Goal: Information Seeking & Learning: Check status

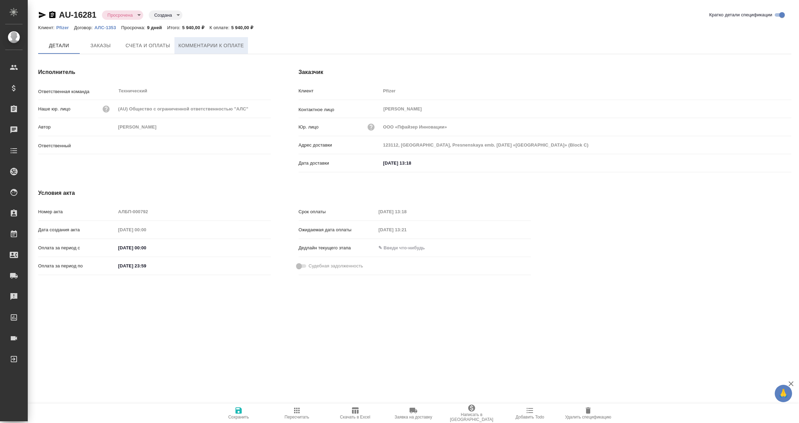
type input "Никифорова Валерия"
click at [207, 47] on span "Комментарии к оплате" at bounding box center [212, 46] width 66 height 9
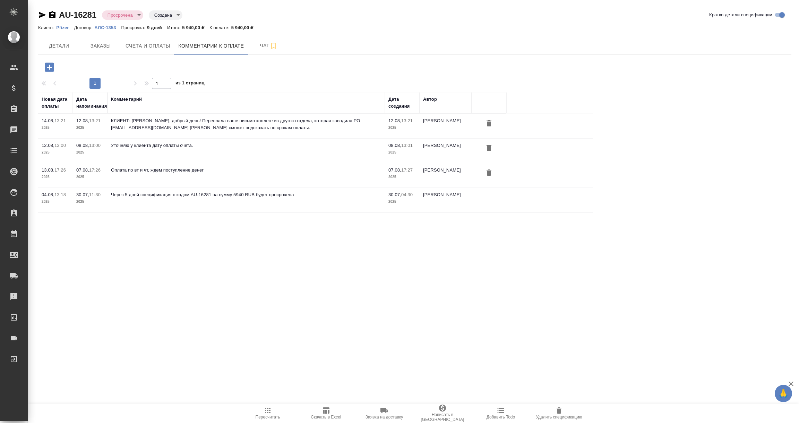
click at [49, 69] on icon "button" at bounding box center [49, 67] width 12 height 12
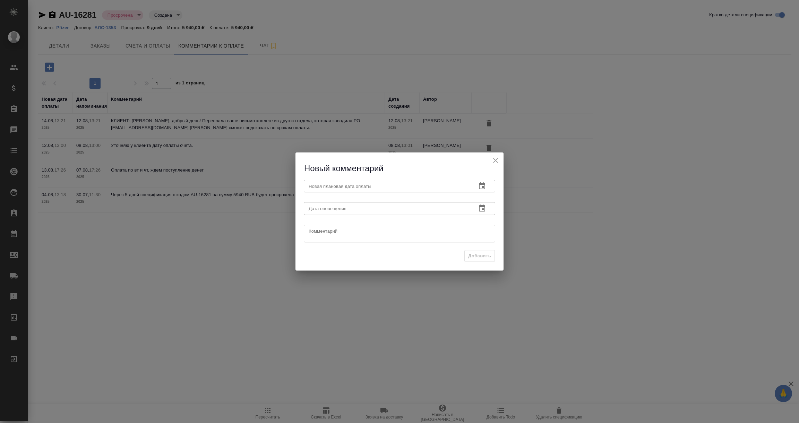
click at [482, 180] on button "button" at bounding box center [482, 186] width 17 height 17
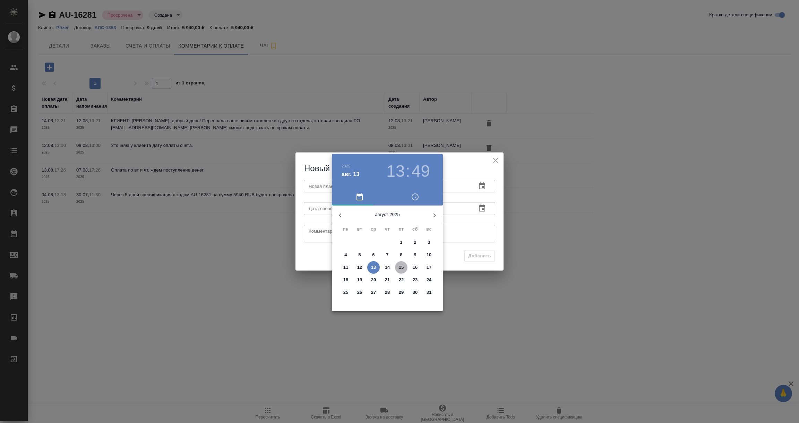
click at [402, 269] on p "15" at bounding box center [401, 267] width 5 height 7
type input "15.08.2025 13:49"
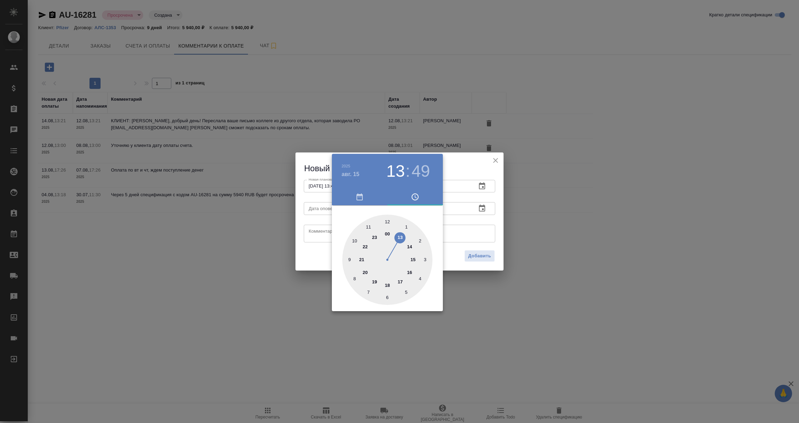
click at [498, 228] on div at bounding box center [399, 211] width 799 height 423
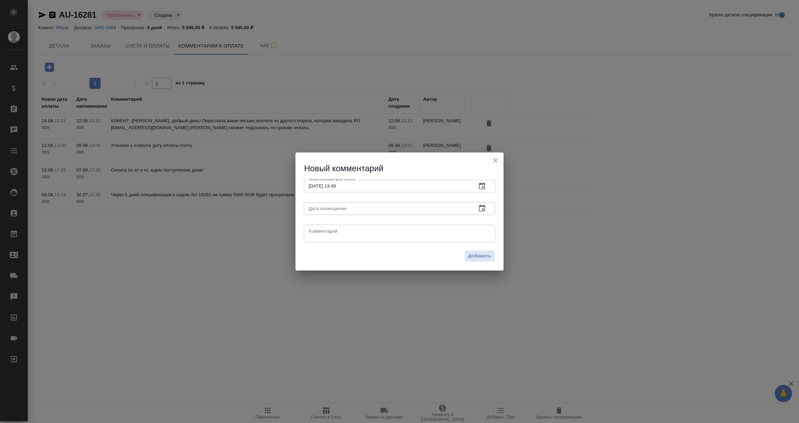
click at [483, 209] on icon "button" at bounding box center [482, 207] width 6 height 7
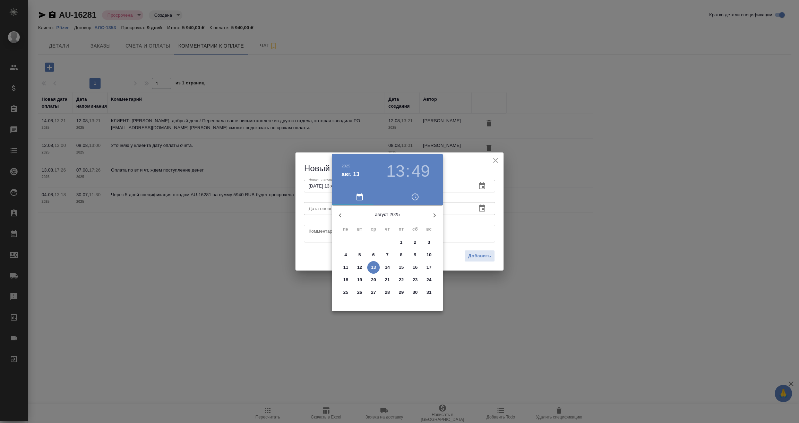
click at [373, 267] on p "13" at bounding box center [373, 267] width 5 height 7
type input "13.08.2025 13:49"
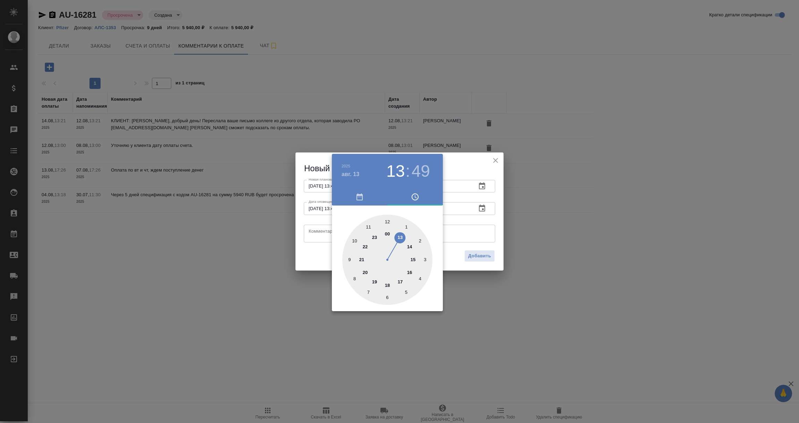
click at [313, 233] on div at bounding box center [399, 211] width 799 height 423
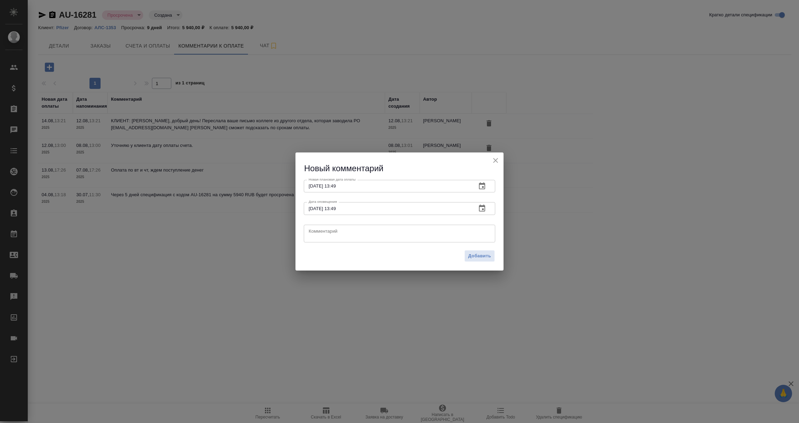
click at [313, 233] on textarea at bounding box center [400, 233] width 182 height 10
paste textarea "Екатерина, добрый день! Только вышла из отпуска, мне потребуется время, чтобы в…"
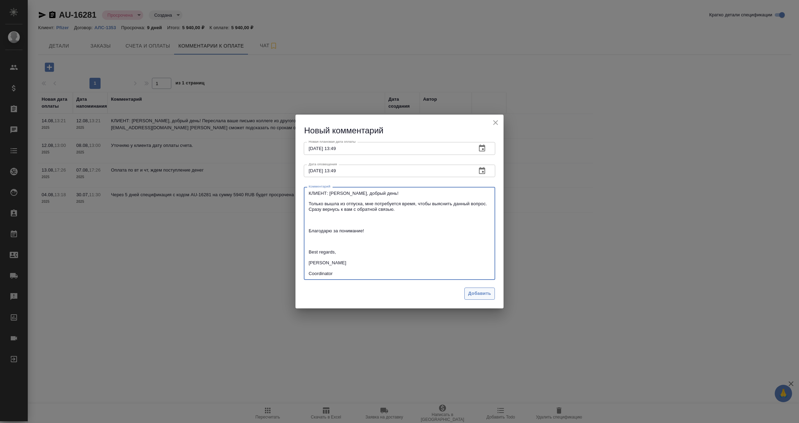
type textarea "КЛИЕНТ: Екатерина, добрый день! Только вышла из отпуска, мне потребуется время,…"
click at [479, 296] on span "Добавить" at bounding box center [479, 293] width 23 height 8
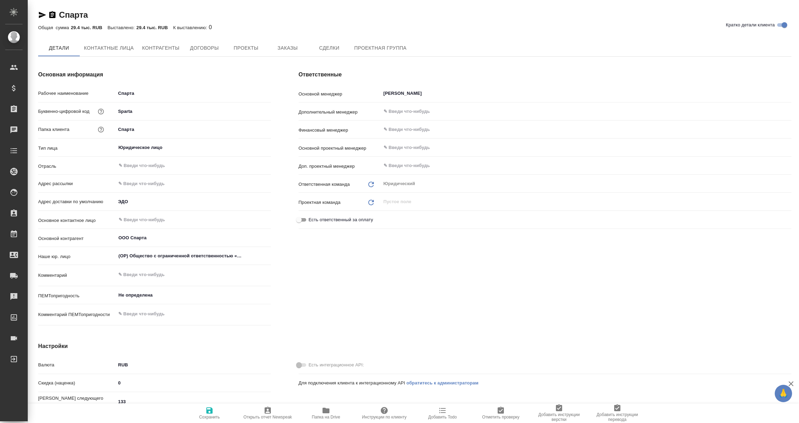
type textarea "x"
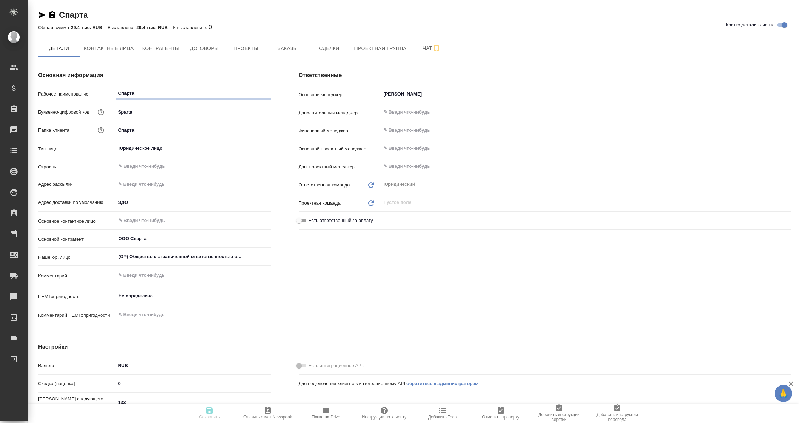
type textarea "x"
type input "(OP) Общество с ограниченной ответственностью «Онлайн переводы»"
click at [212, 49] on span "Договоры" at bounding box center [204, 48] width 33 height 9
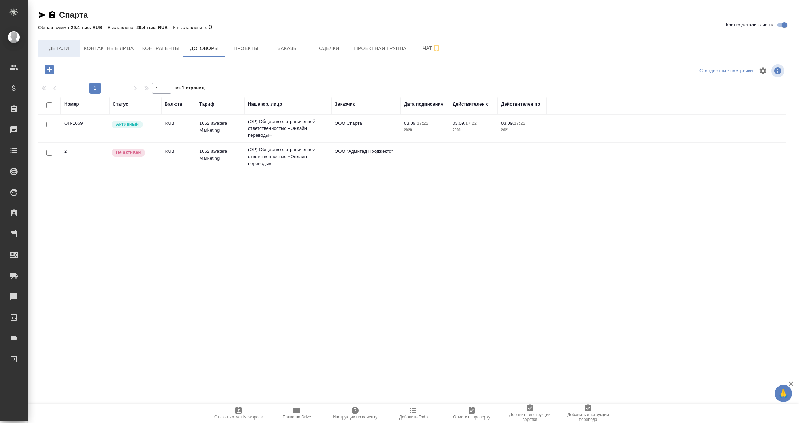
click at [58, 48] on span "Детали" at bounding box center [58, 48] width 33 height 9
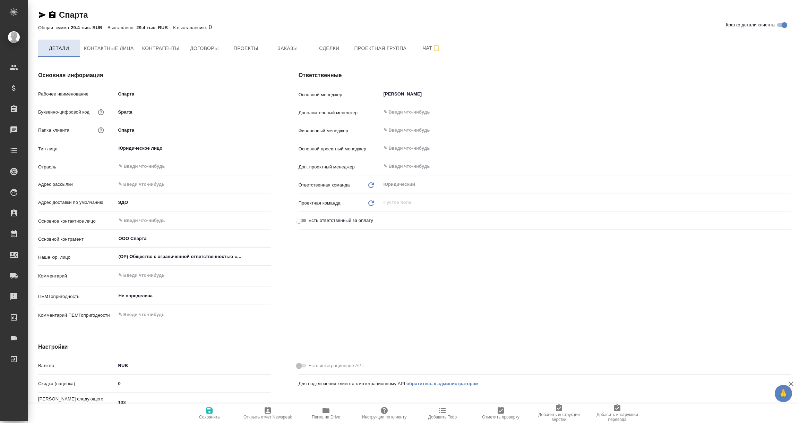
type textarea "x"
click at [39, 14] on icon "button" at bounding box center [42, 15] width 7 height 6
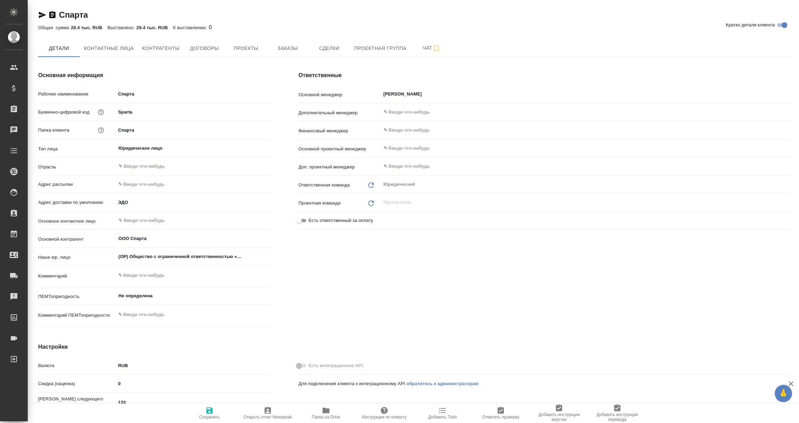
type textarea "x"
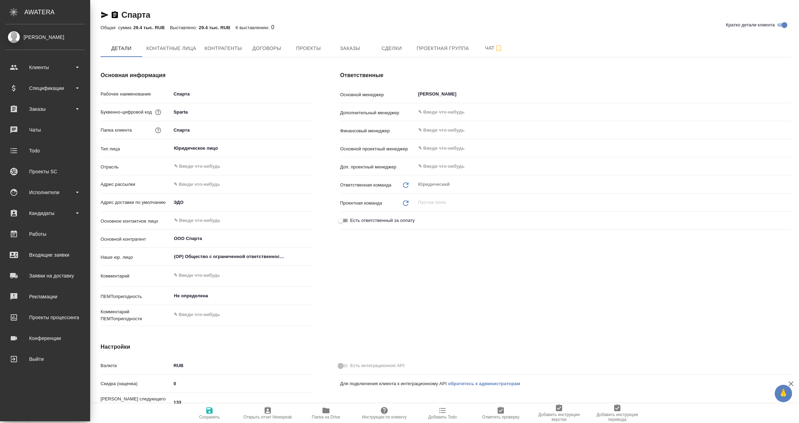
type textarea "x"
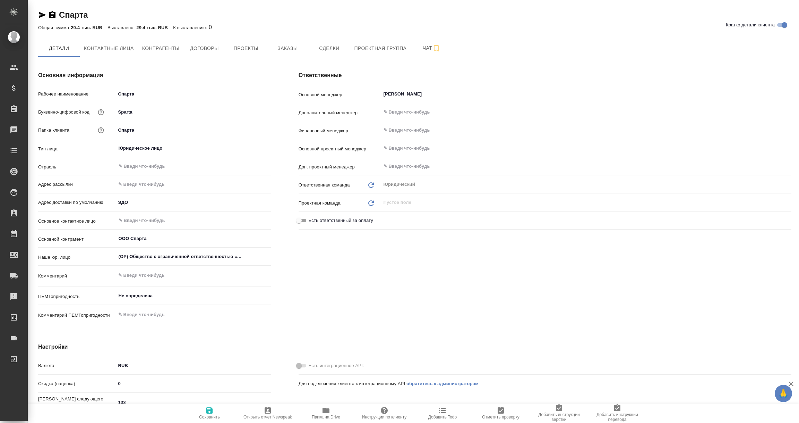
click at [43, 16] on icon "button" at bounding box center [42, 15] width 8 height 8
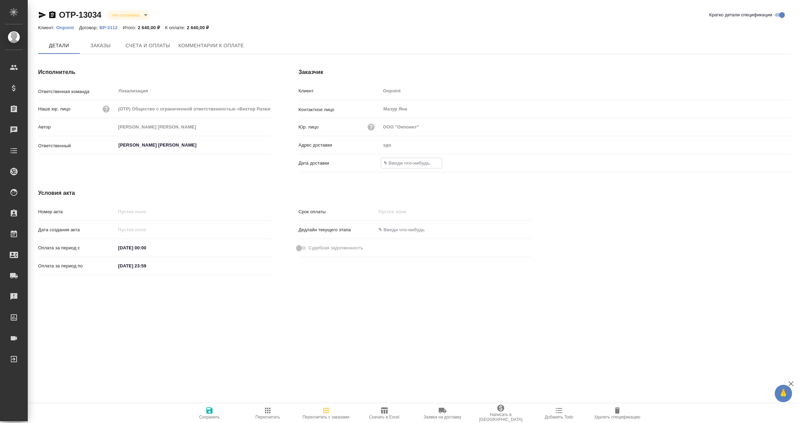
click at [403, 161] on input "text" at bounding box center [411, 163] width 61 height 10
click at [773, 159] on div at bounding box center [586, 163] width 411 height 11
click at [770, 162] on icon "button" at bounding box center [771, 163] width 8 height 8
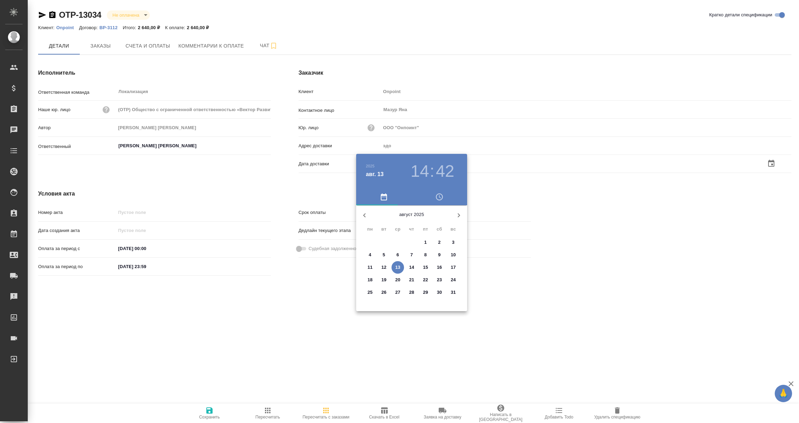
click at [397, 266] on p "13" at bounding box center [398, 267] width 5 height 7
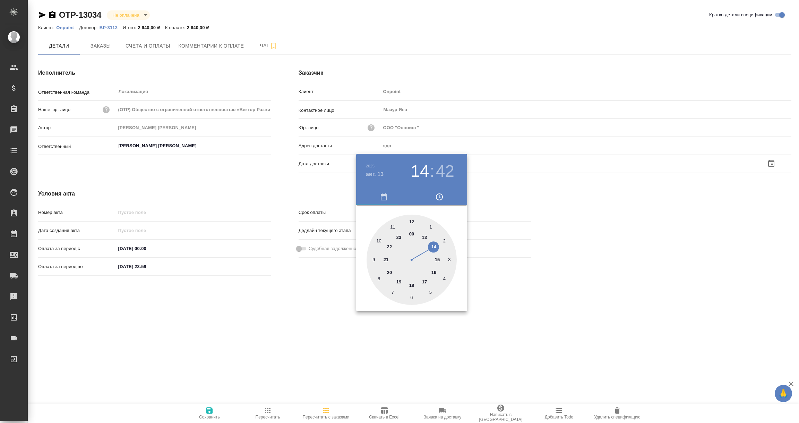
type input "13.08.2025 14:42"
click at [306, 317] on div at bounding box center [399, 211] width 799 height 423
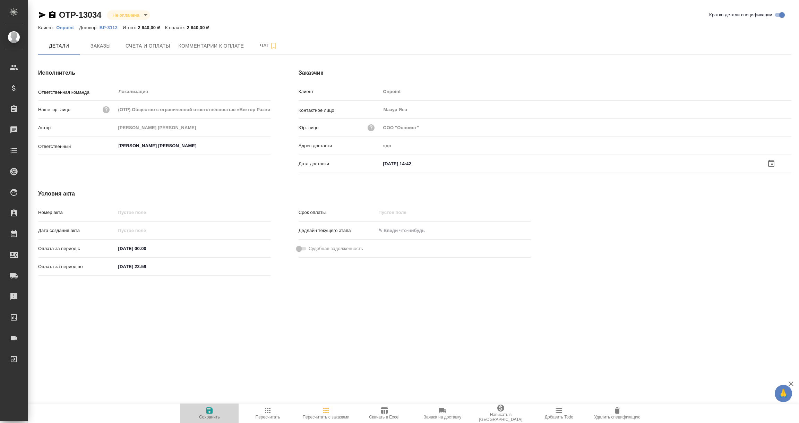
click at [205, 409] on icon "button" at bounding box center [209, 410] width 8 height 8
click at [210, 409] on icon "button" at bounding box center [209, 410] width 6 height 6
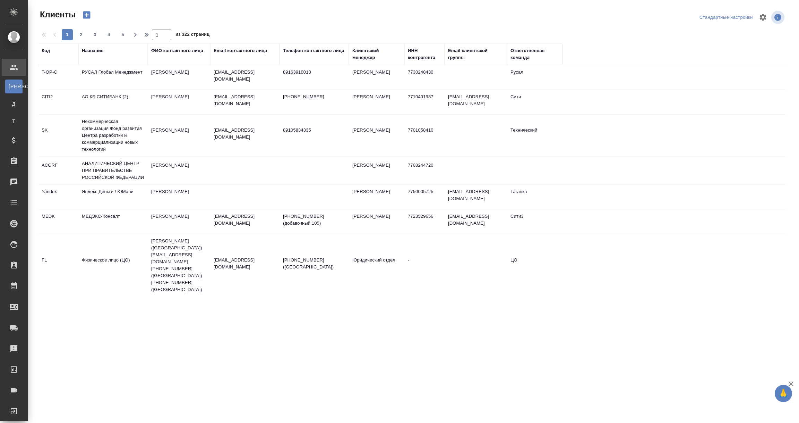
select select "RU"
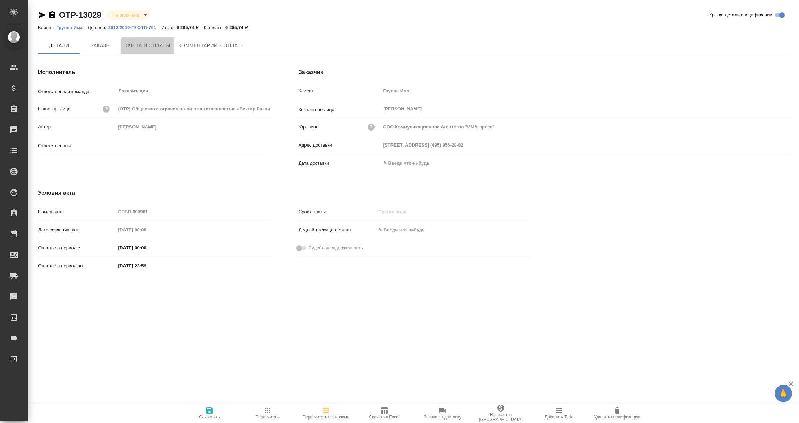
click at [141, 43] on span "Счета и оплаты" at bounding box center [148, 45] width 45 height 9
type input "Загородних Виктория"
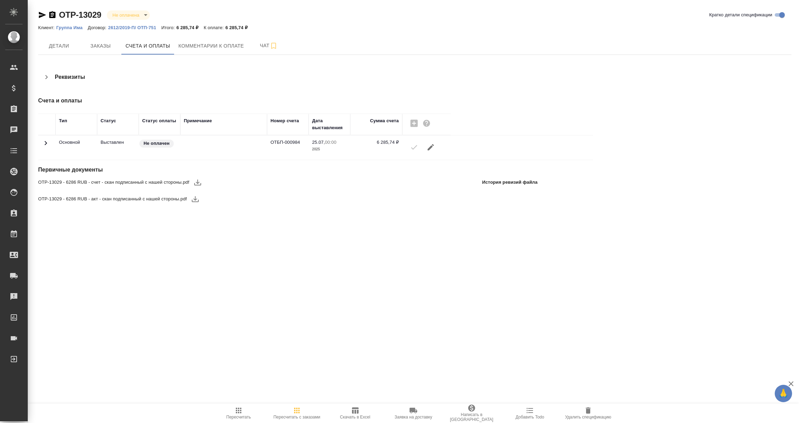
click at [199, 180] on icon "button" at bounding box center [198, 182] width 8 height 8
click at [194, 199] on icon "button" at bounding box center [195, 199] width 7 height 6
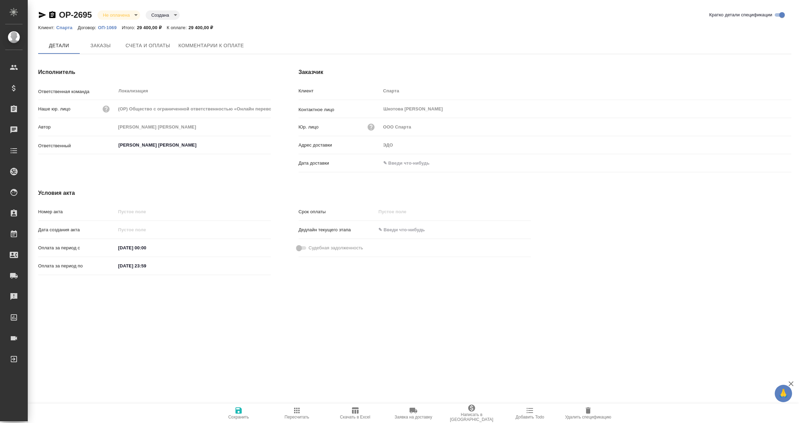
click at [404, 162] on input "text" at bounding box center [411, 163] width 61 height 10
click at [775, 160] on icon "button" at bounding box center [771, 163] width 8 height 8
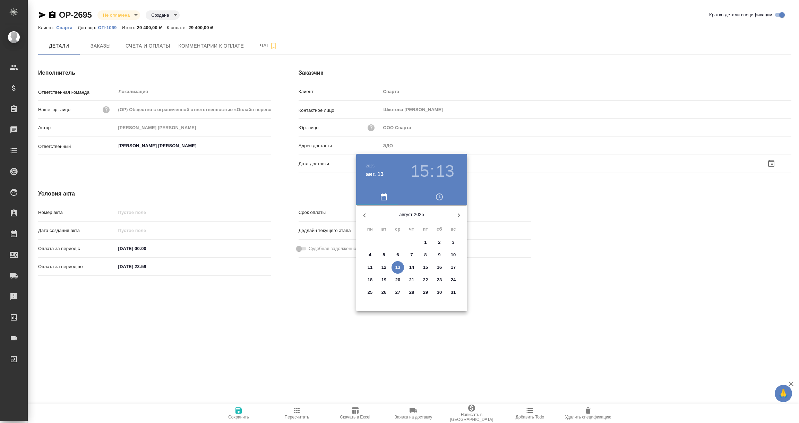
click at [399, 267] on p "13" at bounding box center [398, 267] width 5 height 7
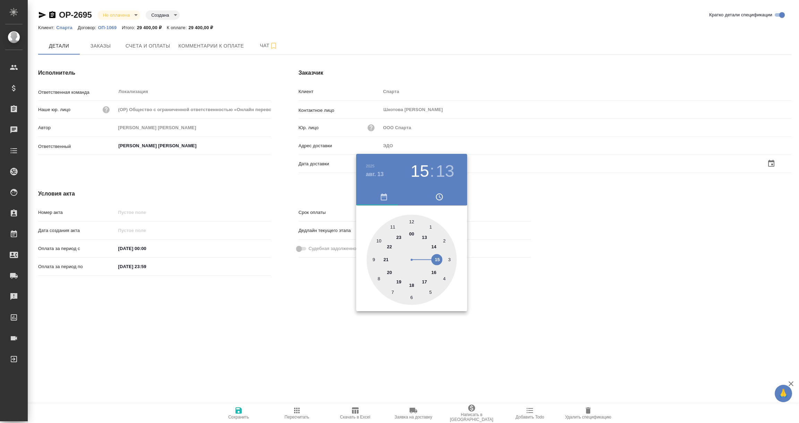
type input "13.08.2025 15:13"
click at [318, 330] on div at bounding box center [399, 211] width 799 height 423
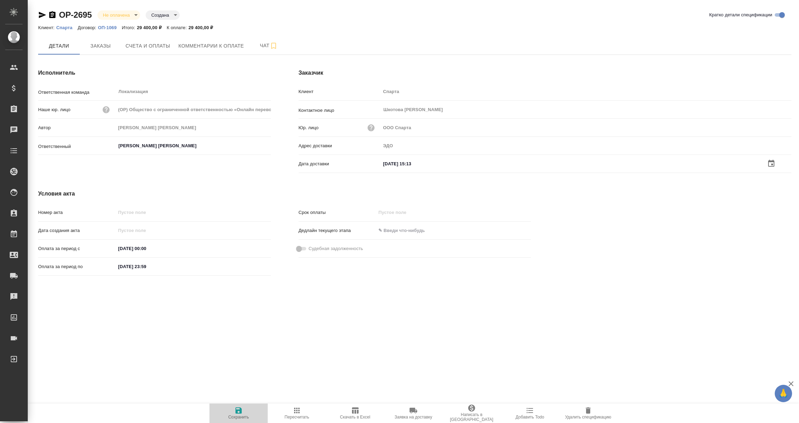
click at [243, 412] on span "Сохранить" at bounding box center [239, 412] width 50 height 13
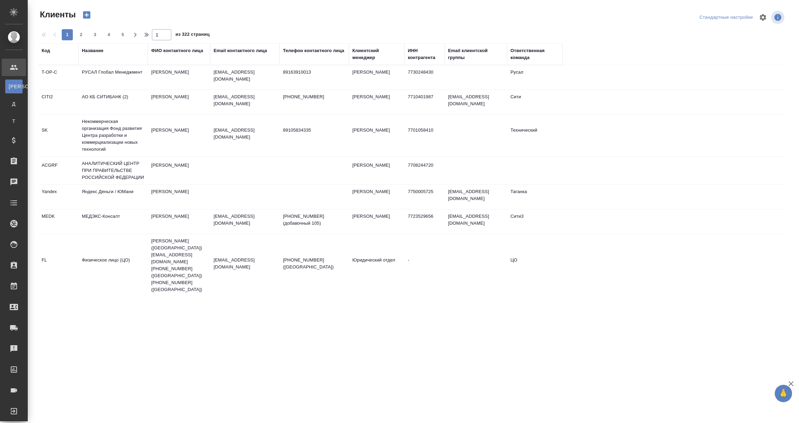
select select "RU"
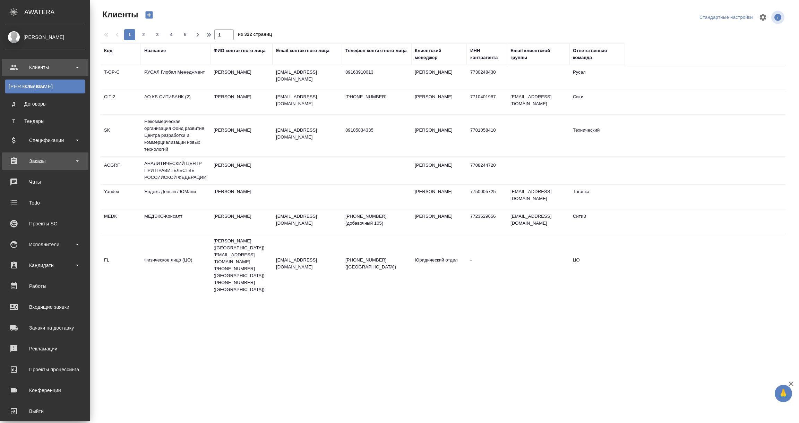
click at [36, 165] on div "Заказы" at bounding box center [45, 161] width 80 height 10
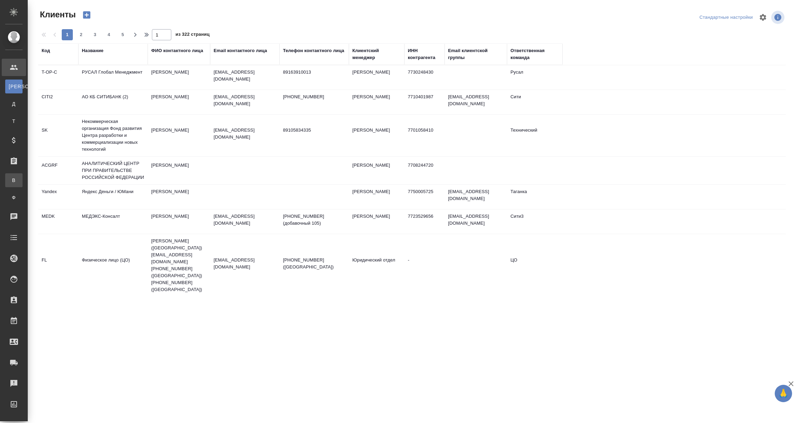
click at [10, 183] on div "Все заказы" at bounding box center [5, 180] width 10 height 7
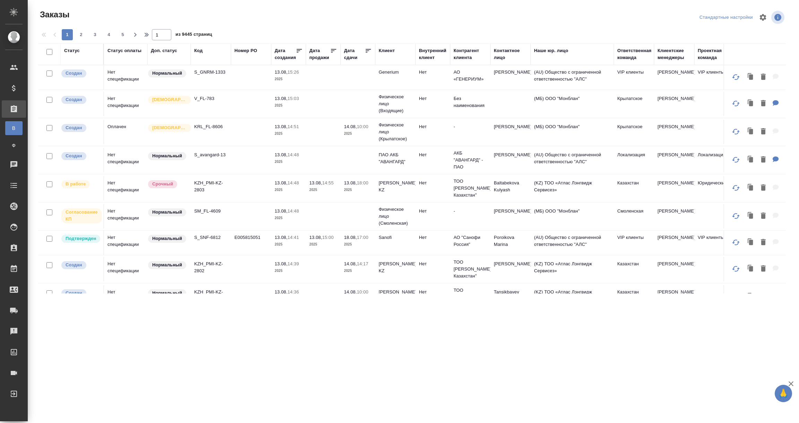
click at [122, 51] on div "Статус оплаты" at bounding box center [125, 50] width 34 height 7
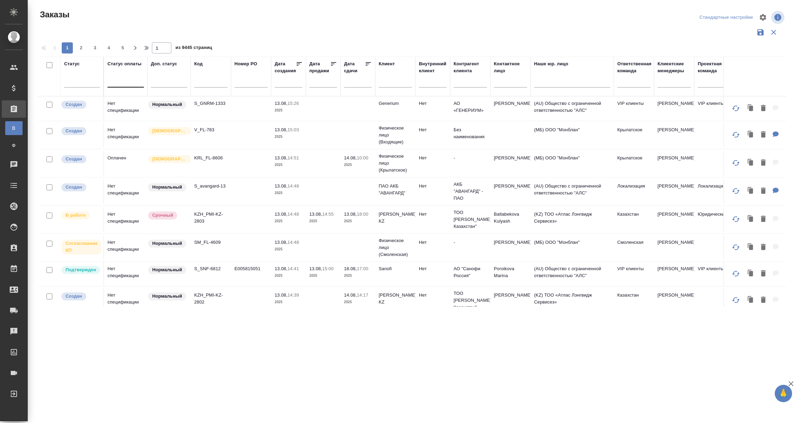
click at [124, 80] on div at bounding box center [126, 80] width 36 height 10
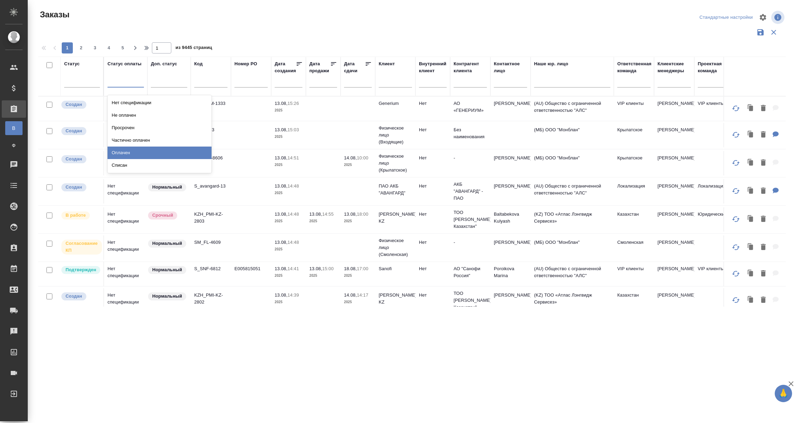
click at [121, 155] on div "Оплачен" at bounding box center [160, 152] width 104 height 12
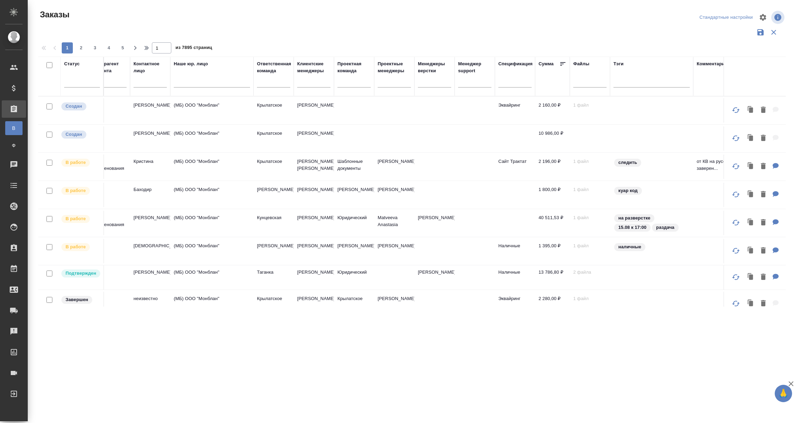
scroll to position [0, 276]
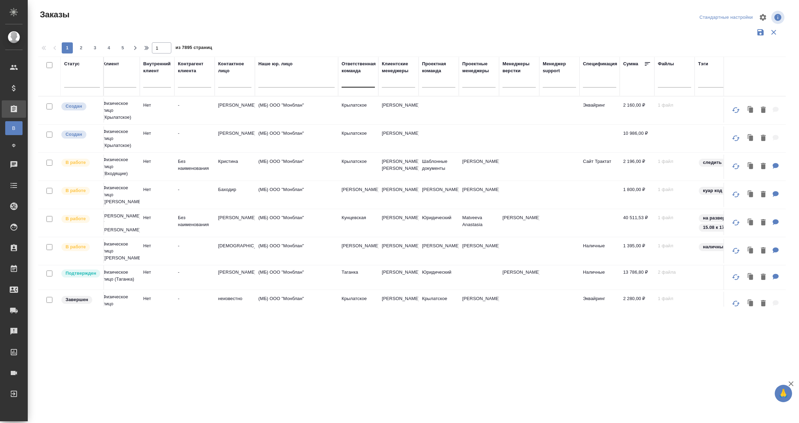
click at [352, 80] on div at bounding box center [358, 80] width 33 height 10
type input "лока"
click at [353, 111] on div "Локализация" at bounding box center [394, 115] width 104 height 12
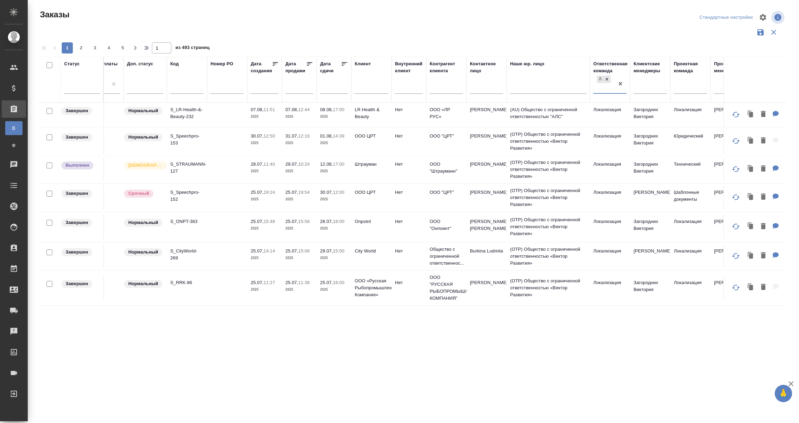
scroll to position [0, 0]
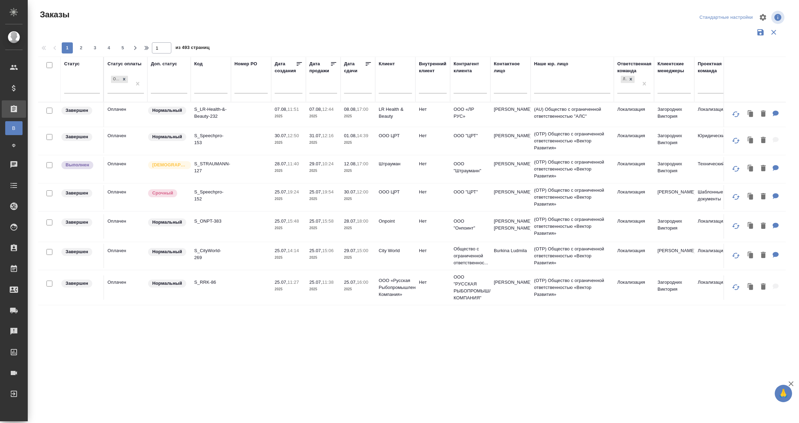
click at [78, 127] on td "Выполнен" at bounding box center [82, 114] width 43 height 24
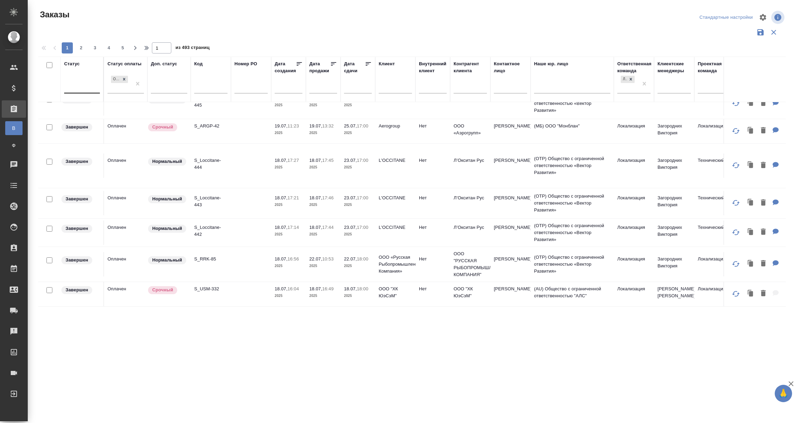
scroll to position [425, 0]
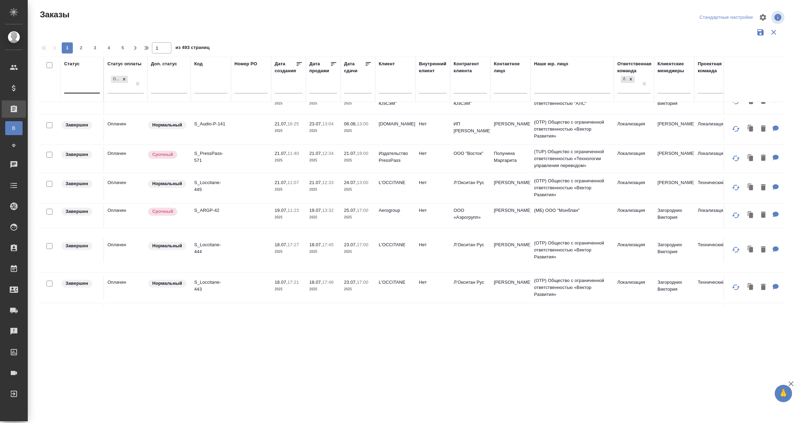
click at [75, 86] on div at bounding box center [82, 86] width 36 height 10
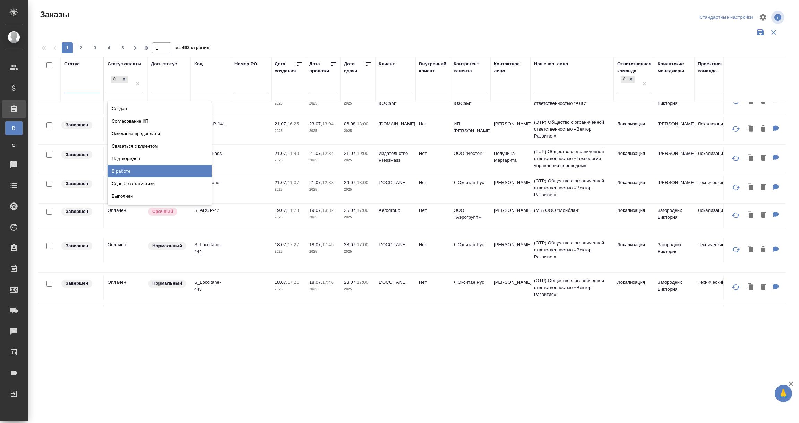
click at [119, 172] on div "В работе" at bounding box center [160, 171] width 104 height 12
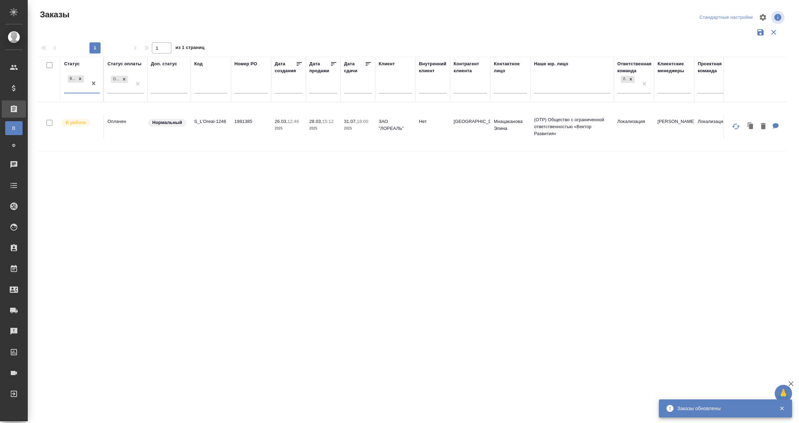
scroll to position [0, 0]
click at [83, 136] on td "В работе" at bounding box center [82, 126] width 43 height 24
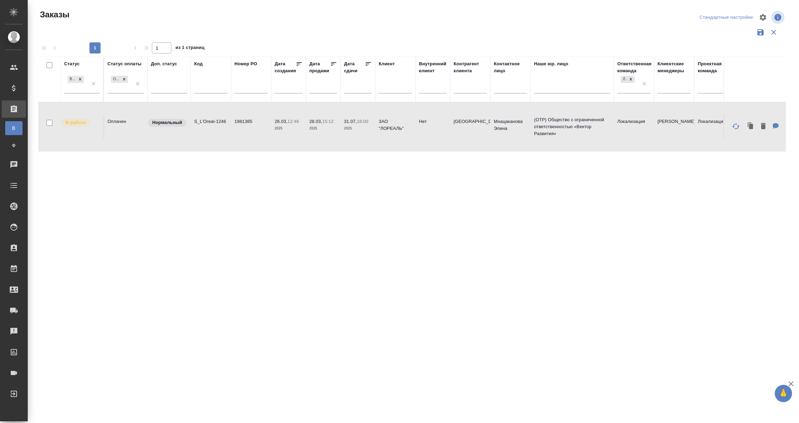
click at [83, 136] on td "В работе" at bounding box center [82, 126] width 43 height 24
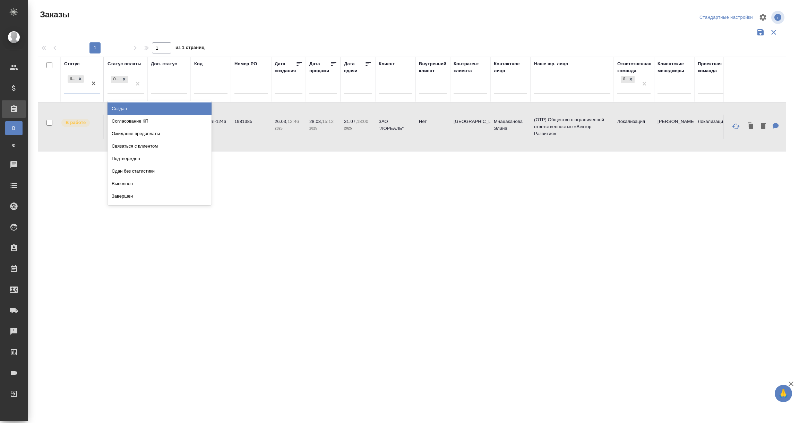
click at [78, 86] on div "В работе" at bounding box center [75, 83] width 23 height 19
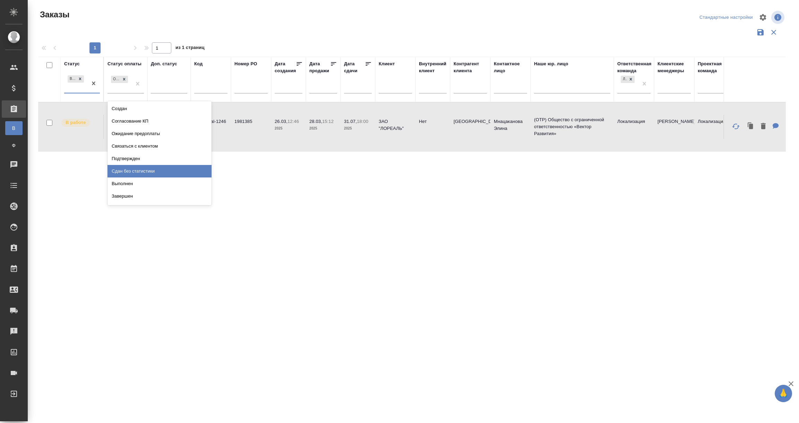
click at [126, 172] on div "Сдан без статистики" at bounding box center [160, 171] width 104 height 12
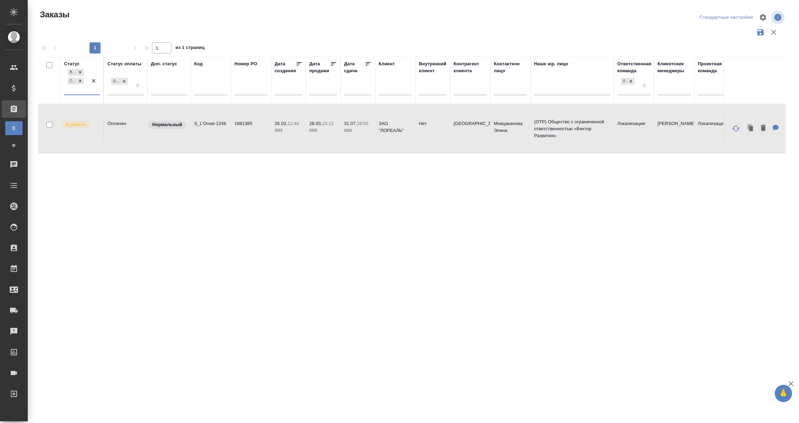
click at [74, 88] on div "В работе Сдан без статистики" at bounding box center [75, 80] width 23 height 27
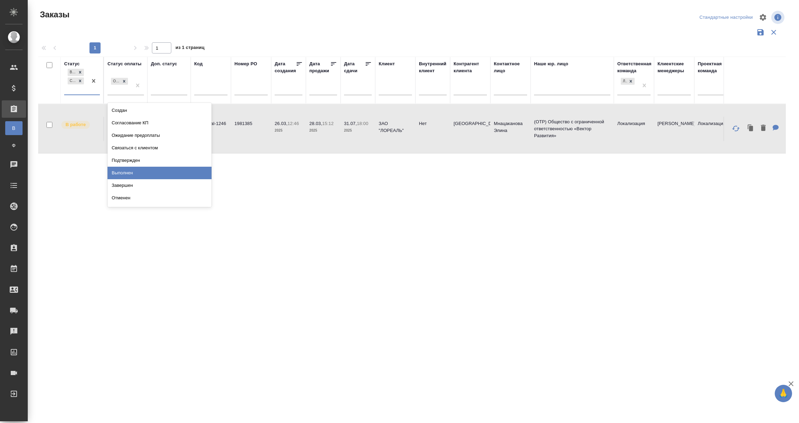
click at [120, 173] on div "Выполнен" at bounding box center [160, 173] width 104 height 12
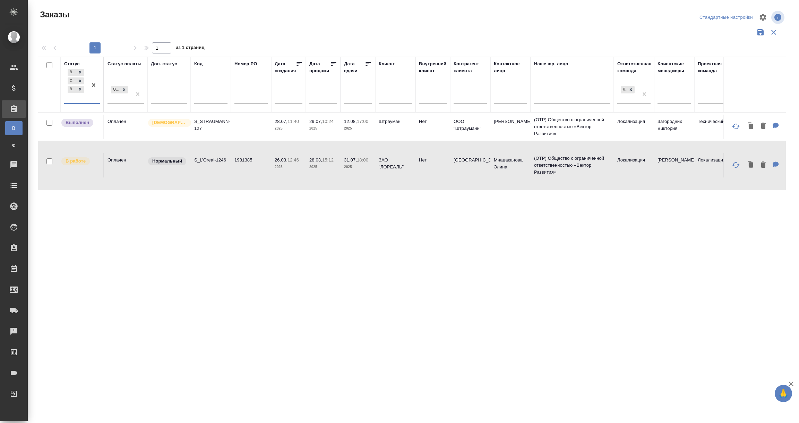
click at [79, 99] on div "В работе Сдан без статистики Выполнен" at bounding box center [75, 85] width 23 height 36
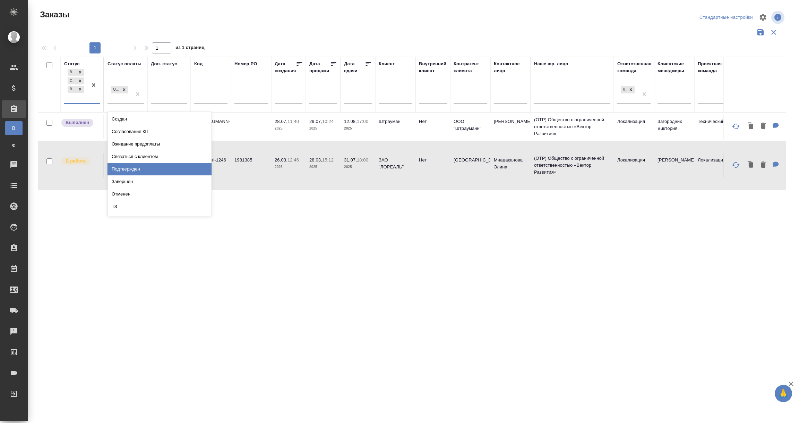
scroll to position [11, 0]
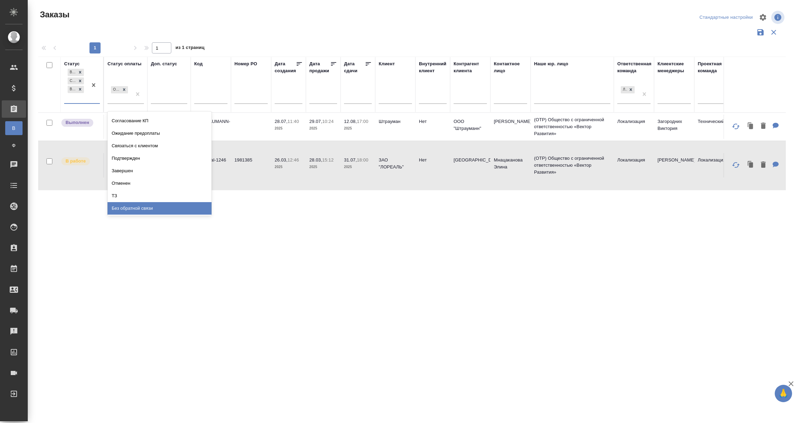
click at [151, 211] on div "Без обратной связи" at bounding box center [160, 208] width 104 height 12
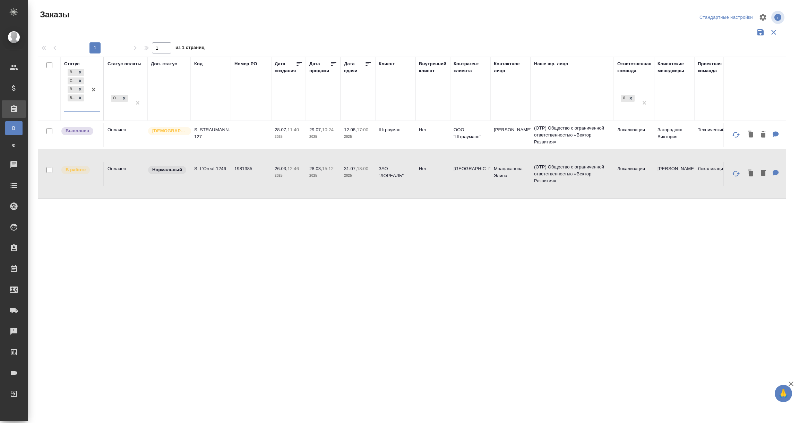
click at [76, 106] on div "В работе Сдан без статистики Выполнен Без обратной связи" at bounding box center [75, 89] width 23 height 44
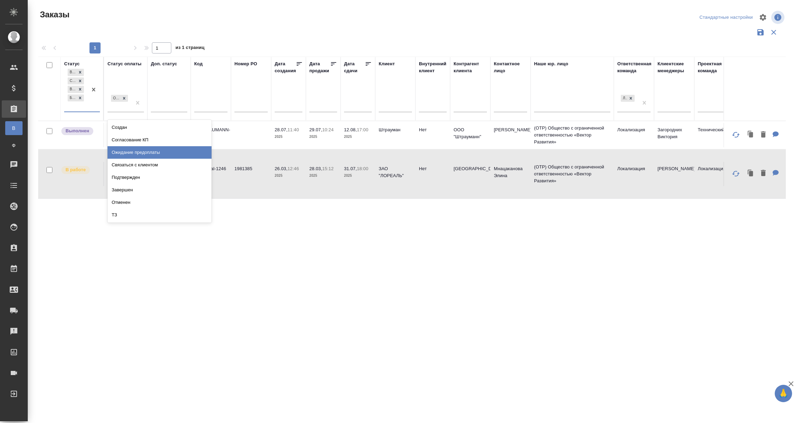
click at [135, 148] on div "Ожидание предоплаты" at bounding box center [160, 152] width 104 height 12
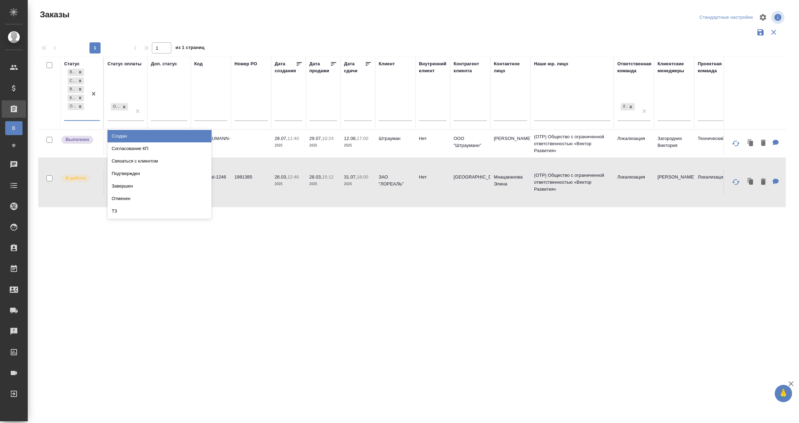
click at [83, 115] on div "В работе Сдан без статистики Выполнен Без обратной связи Ожидание предоплаты" at bounding box center [75, 93] width 23 height 53
click at [124, 145] on div "Согласование КП" at bounding box center [160, 148] width 104 height 12
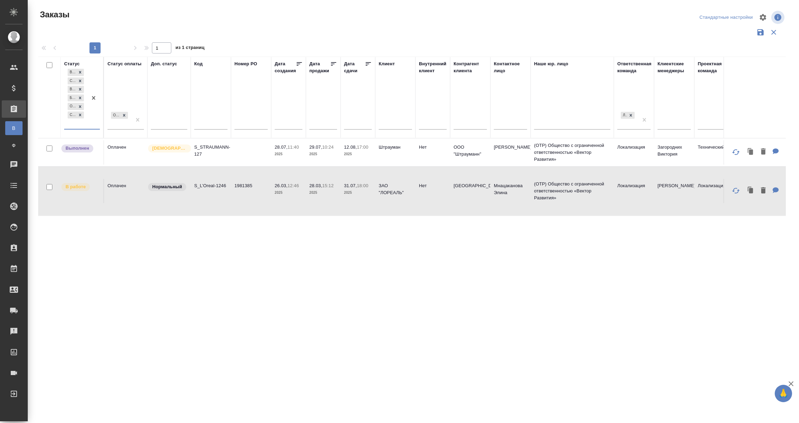
click at [84, 126] on div "В работе Сдан без статистики Выполнен Без обратной связи Ожидание предоплаты Со…" at bounding box center [75, 97] width 23 height 61
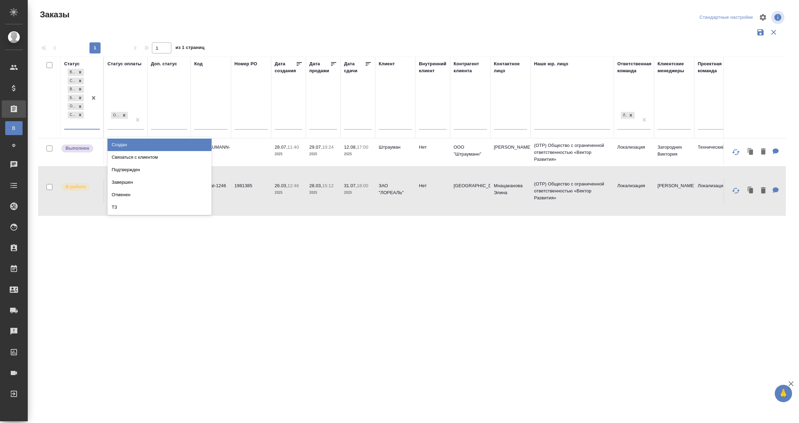
click at [114, 144] on div "Создан" at bounding box center [160, 144] width 104 height 12
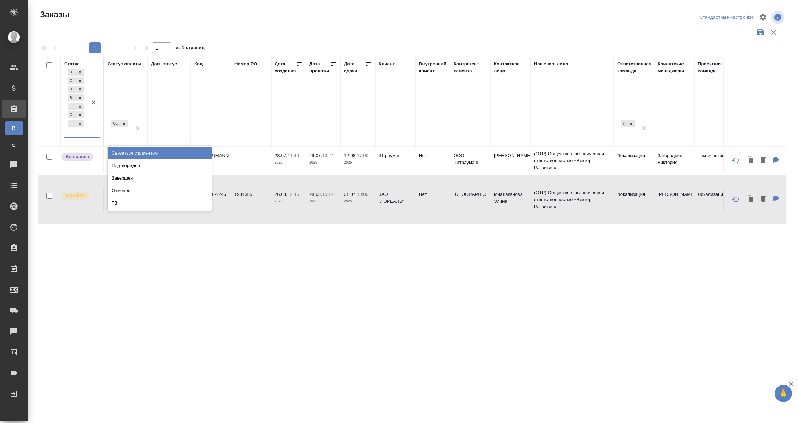
click at [78, 135] on div "В работе Сдан без статистики Выполнен Без обратной связи Ожидание предоплаты Со…" at bounding box center [75, 102] width 23 height 70
click at [126, 153] on div "Связаться с клиентом" at bounding box center [160, 153] width 104 height 12
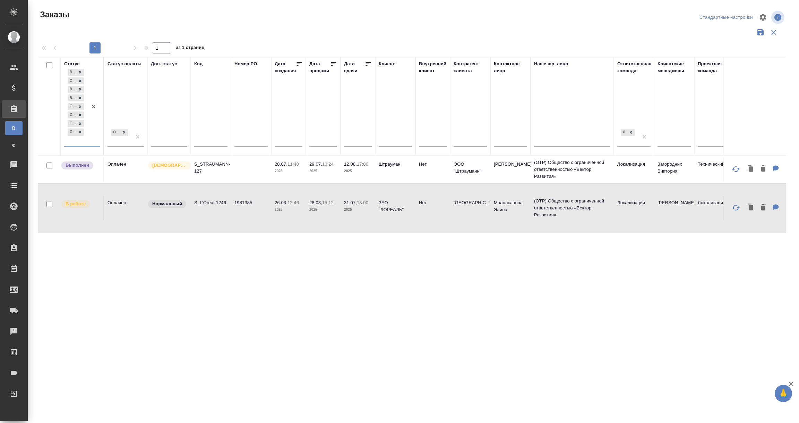
click at [76, 142] on div "В работе Сдан без статистики Выполнен Без обратной связи Ожидание предоплаты Со…" at bounding box center [75, 106] width 23 height 78
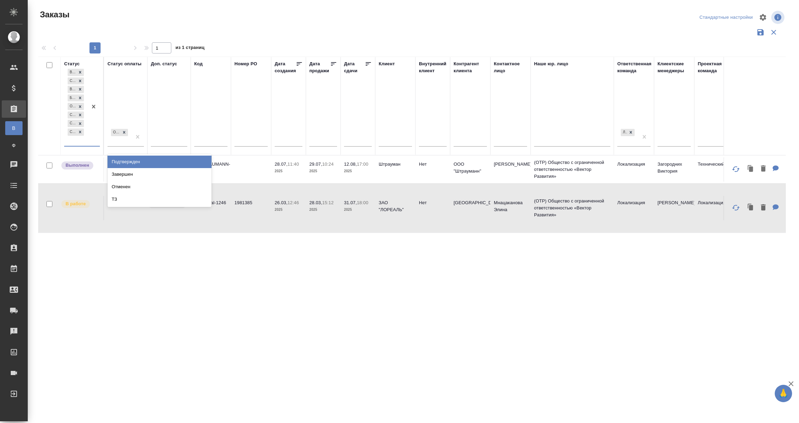
click at [126, 161] on div "Подтвержден" at bounding box center [160, 161] width 104 height 12
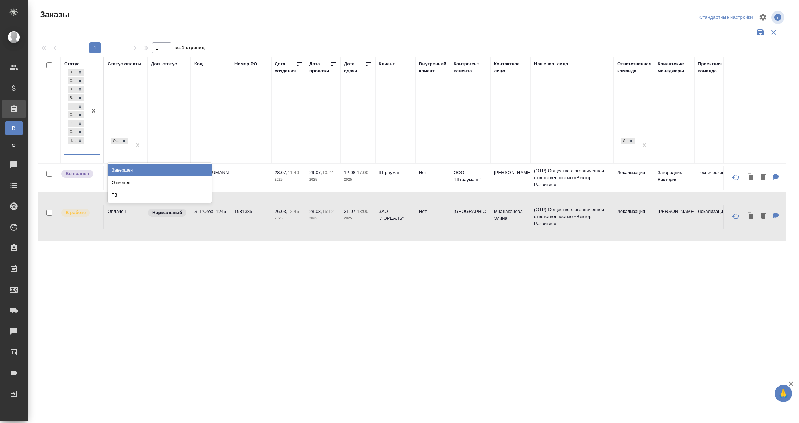
click at [80, 151] on div "В работе Сдан без статистики Выполнен Без обратной связи Ожидание предоплаты Со…" at bounding box center [75, 110] width 23 height 87
click at [124, 183] on div "Отменен" at bounding box center [160, 182] width 104 height 12
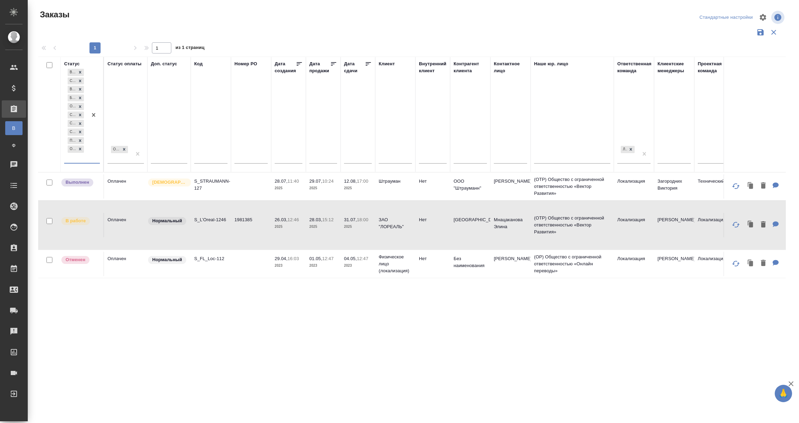
click at [82, 160] on div "В работе Сдан без статистики Выполнен Без обратной связи Ожидание предоплаты Со…" at bounding box center [75, 114] width 23 height 95
click at [158, 367] on div ".cls-1 fill:#fff; AWATERA Vorobyova Ekaterina Клиенты Спецификации Заказы В Все…" at bounding box center [399, 211] width 799 height 423
click at [633, 150] on icon at bounding box center [631, 148] width 5 height 5
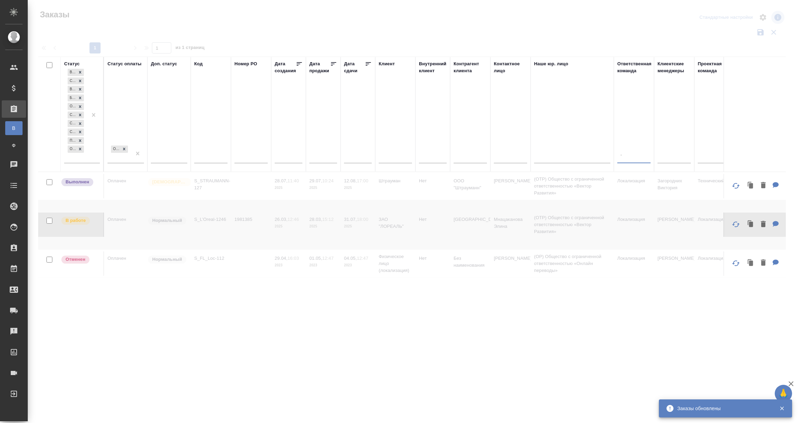
type input "тех"
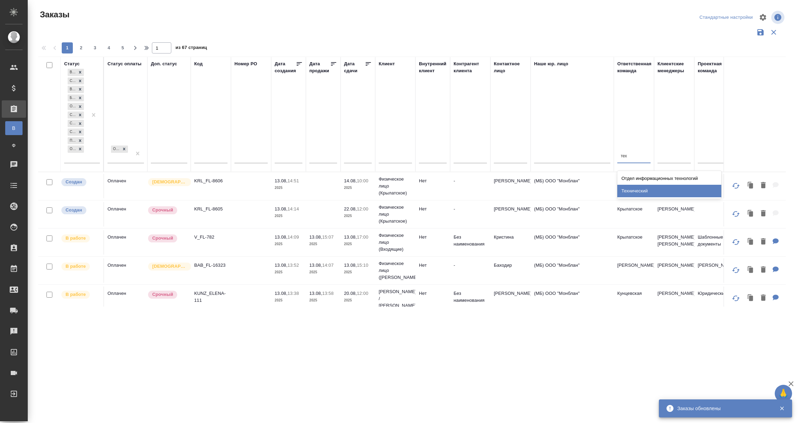
click at [643, 191] on div "Технический" at bounding box center [670, 191] width 104 height 12
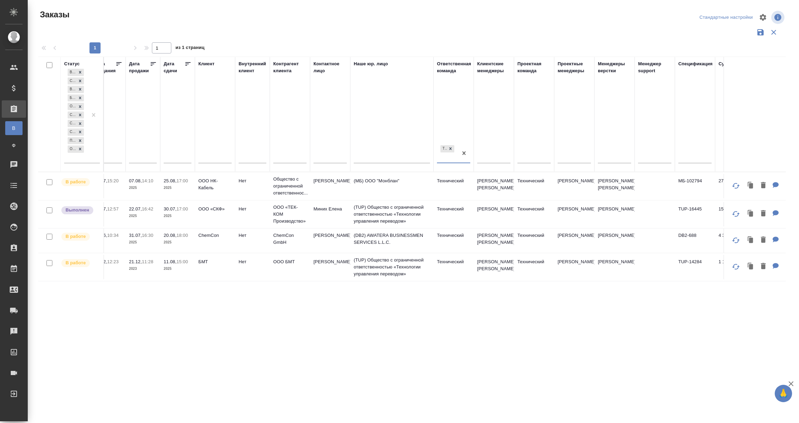
scroll to position [0, 0]
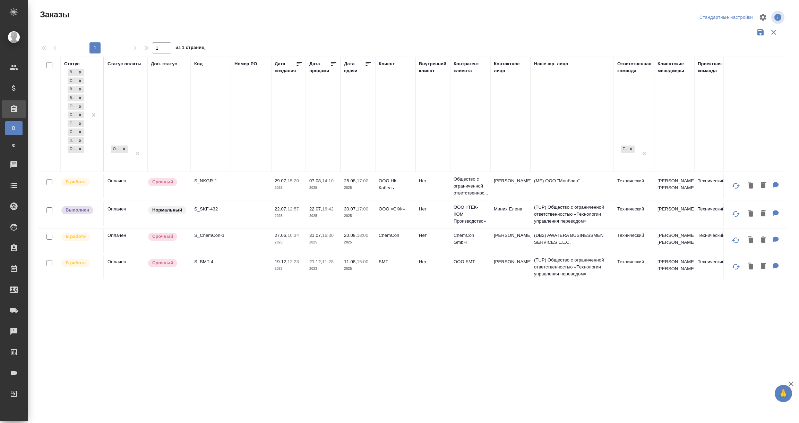
click at [249, 198] on td at bounding box center [251, 186] width 40 height 24
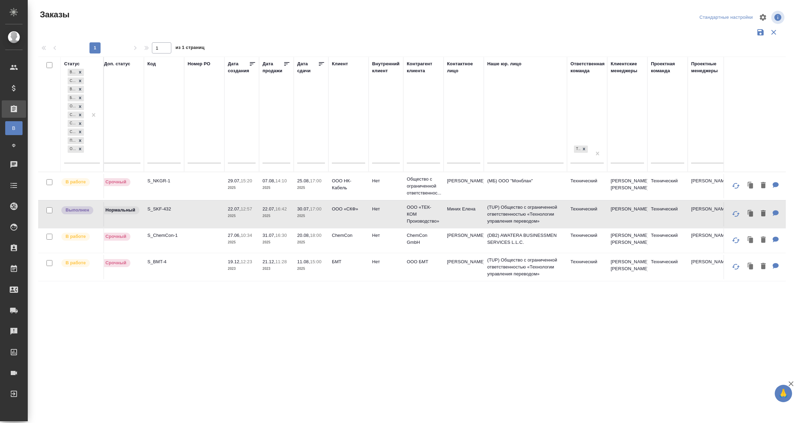
scroll to position [7, 0]
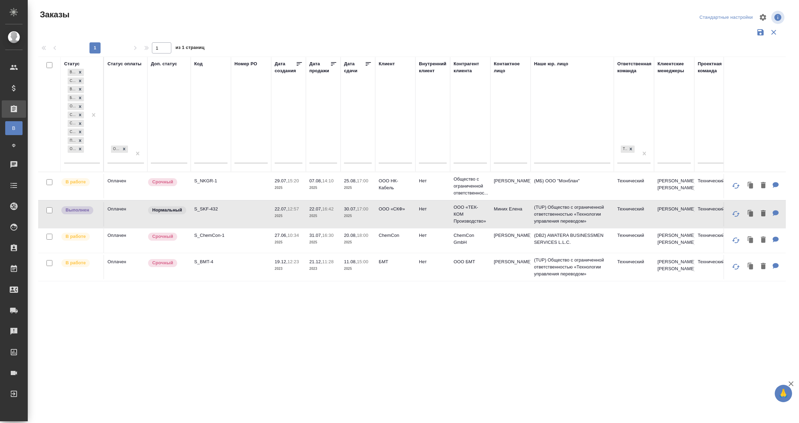
click at [205, 198] on td "S_BMT-4" at bounding box center [211, 186] width 40 height 24
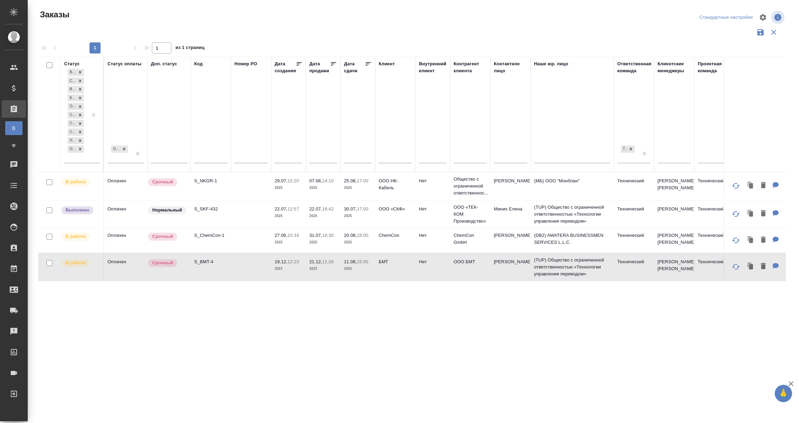
click at [205, 198] on td "S_BMT-4" at bounding box center [211, 186] width 40 height 24
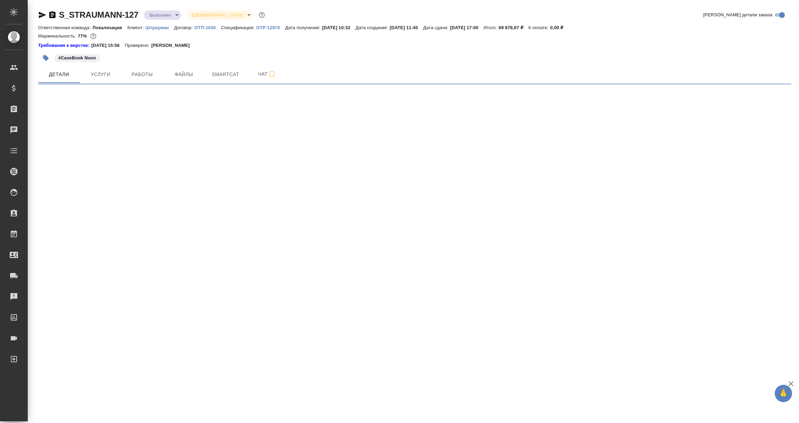
select select "RU"
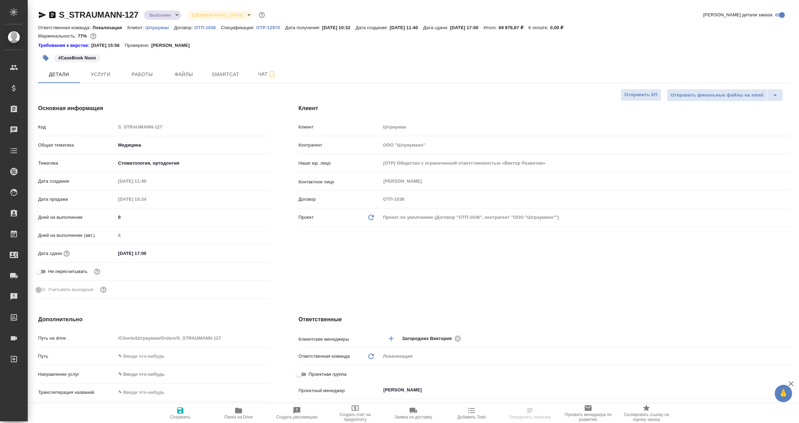
type textarea "x"
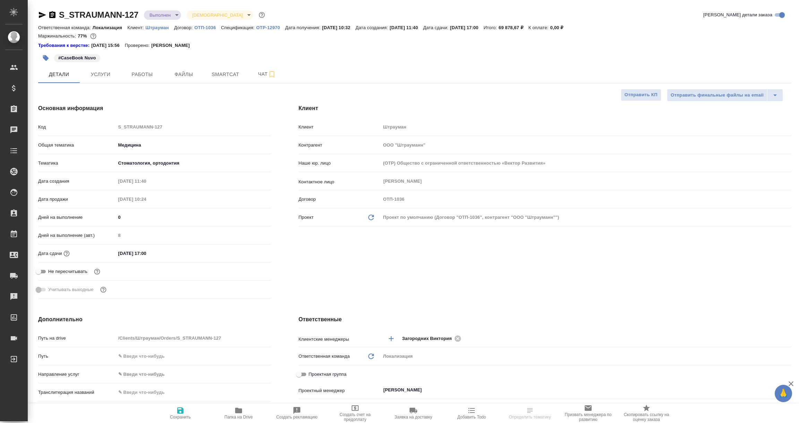
type textarea "x"
click at [40, 18] on icon "button" at bounding box center [42, 15] width 8 height 8
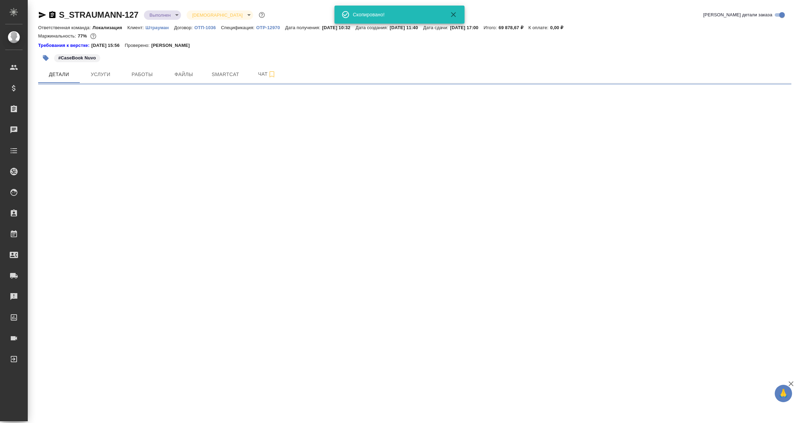
select select "RU"
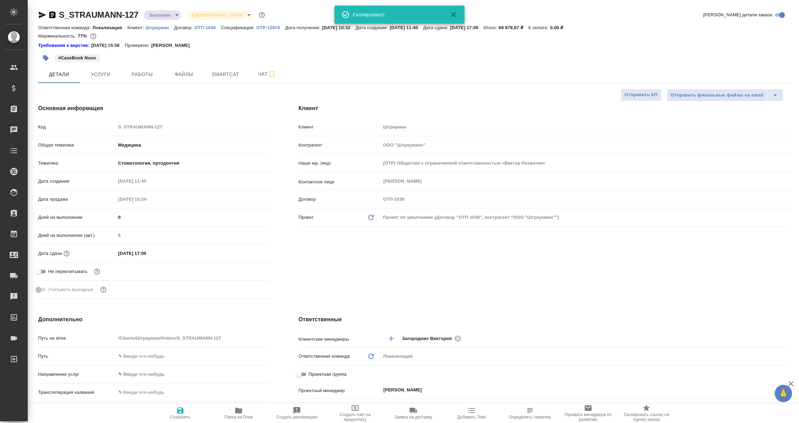
type textarea "x"
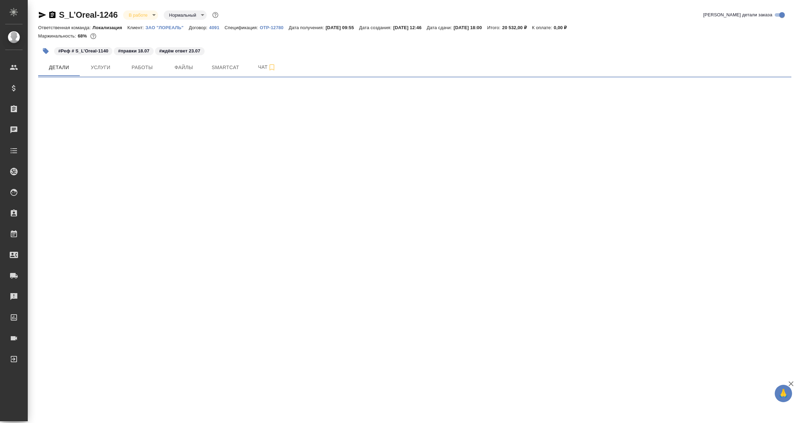
select select "RU"
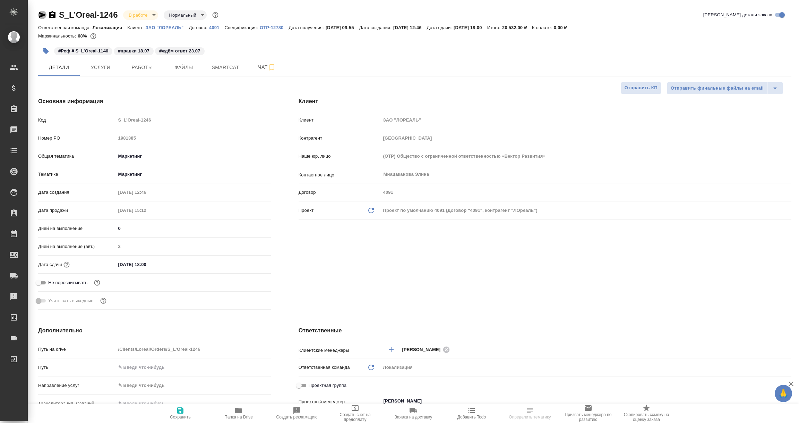
type textarea "x"
click at [42, 16] on icon "button" at bounding box center [42, 15] width 7 height 6
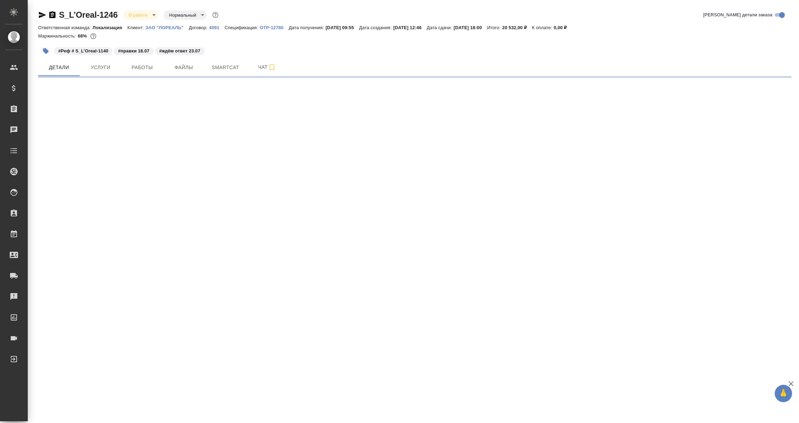
select select "RU"
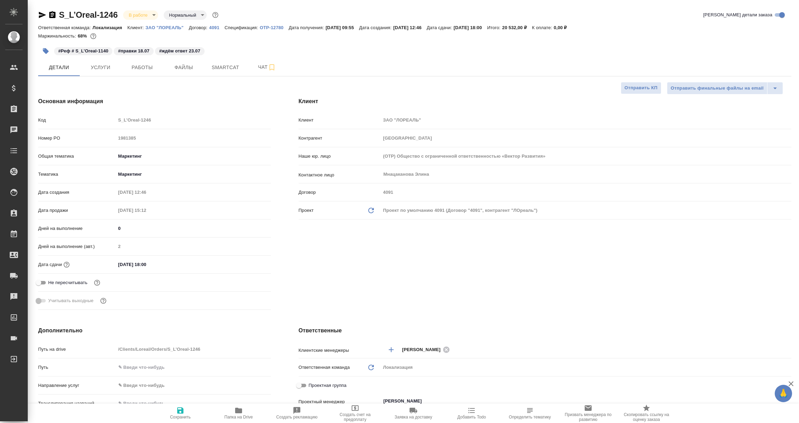
type textarea "x"
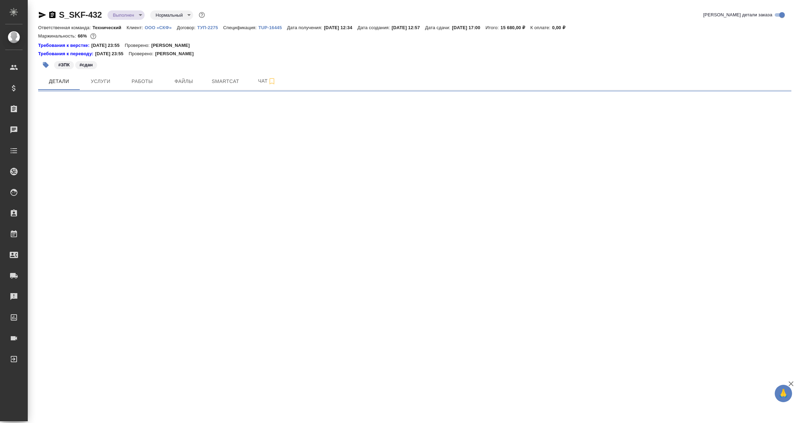
select select "RU"
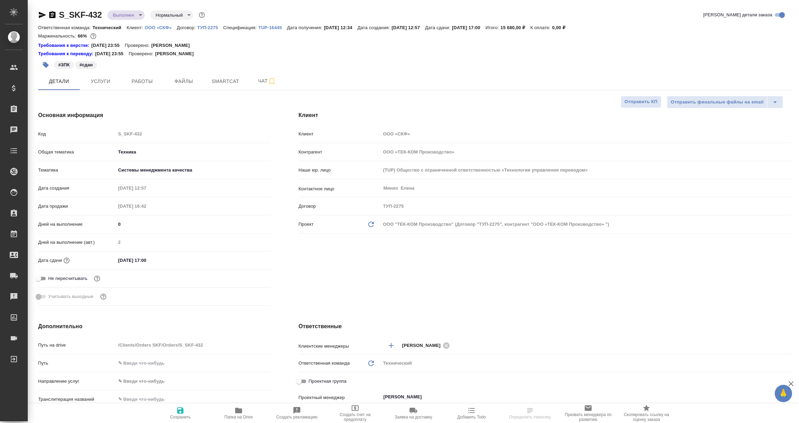
type textarea "x"
click at [43, 13] on icon "button" at bounding box center [42, 15] width 8 height 8
type textarea "x"
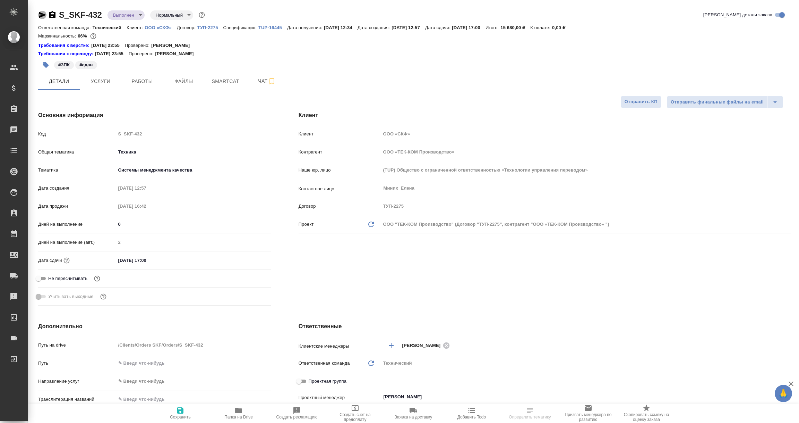
type textarea "x"
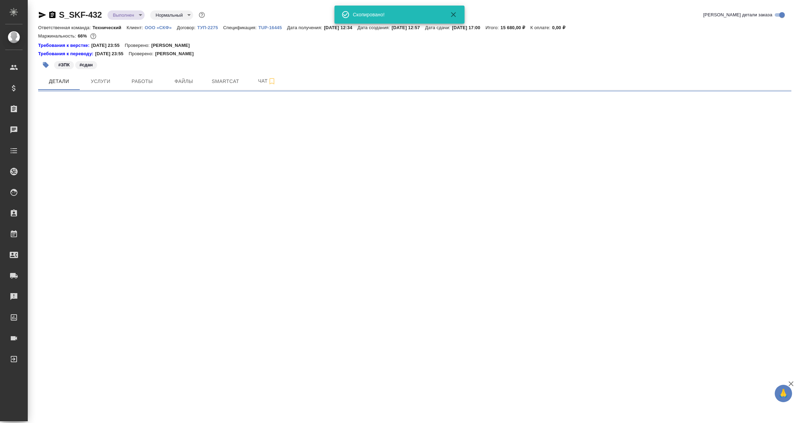
select select "RU"
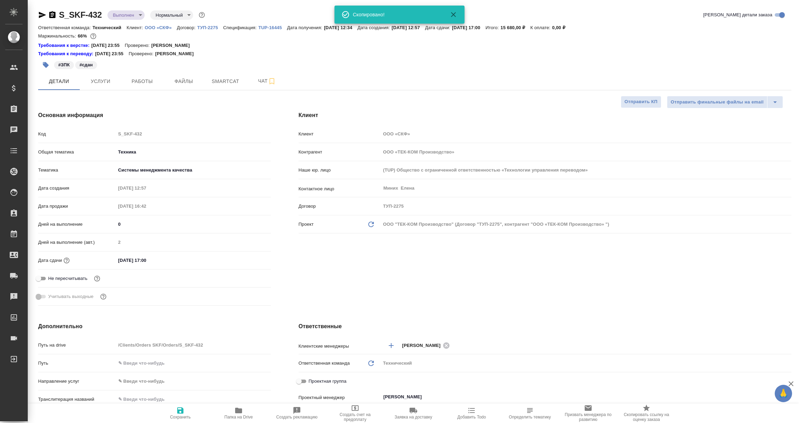
type textarea "x"
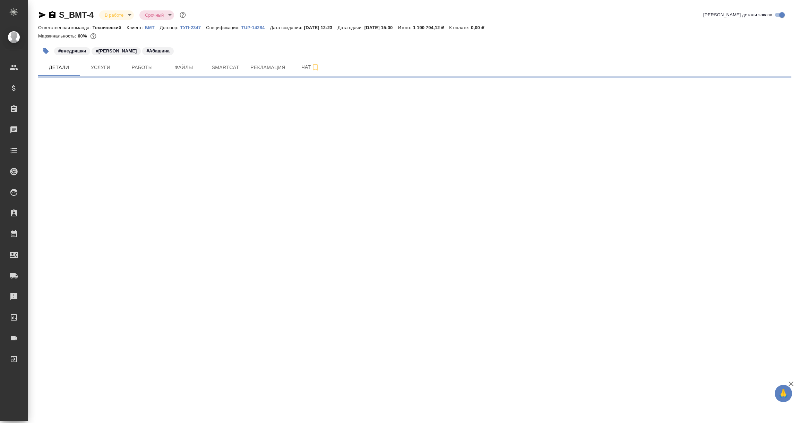
select select "RU"
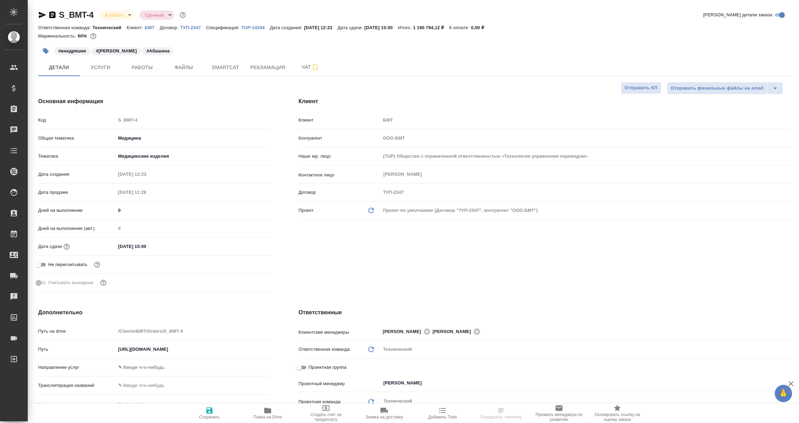
type textarea "x"
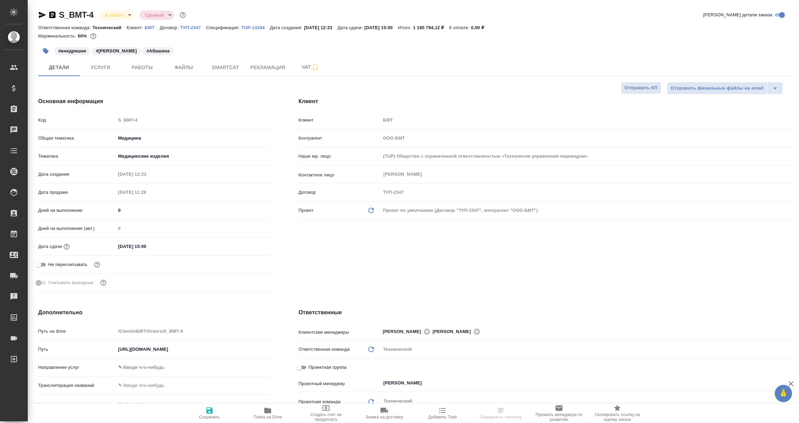
type textarea "x"
click at [40, 16] on icon "button" at bounding box center [42, 15] width 7 height 6
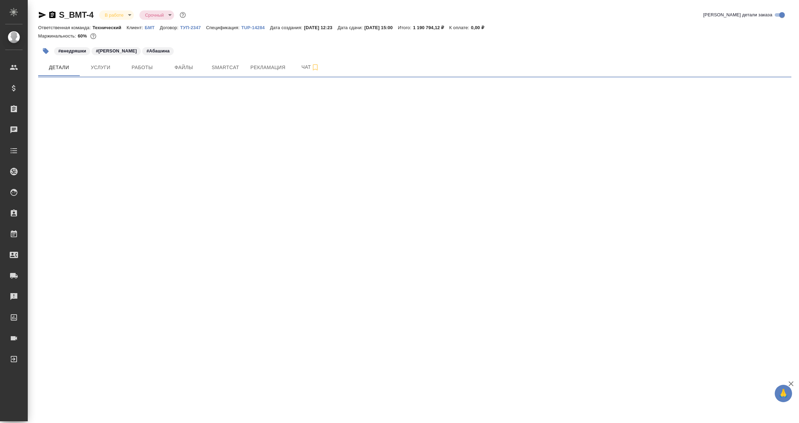
select select "RU"
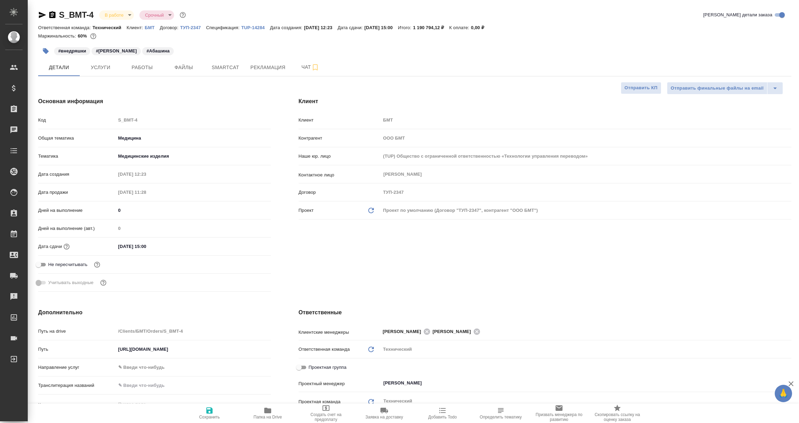
type textarea "x"
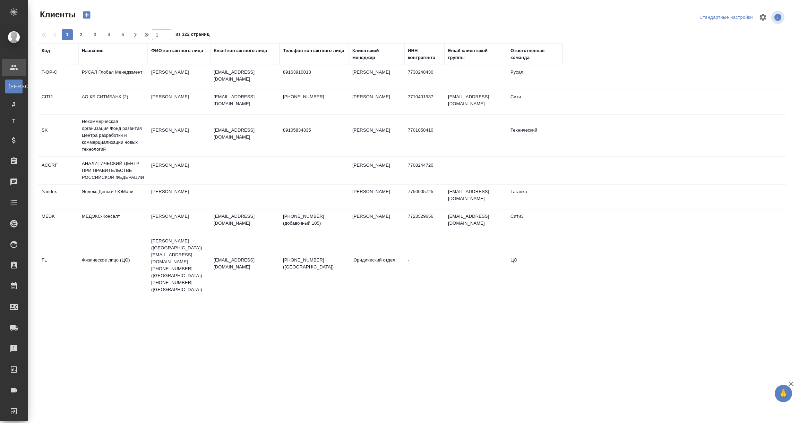
select select "RU"
